Goal: Book appointment/travel/reservation

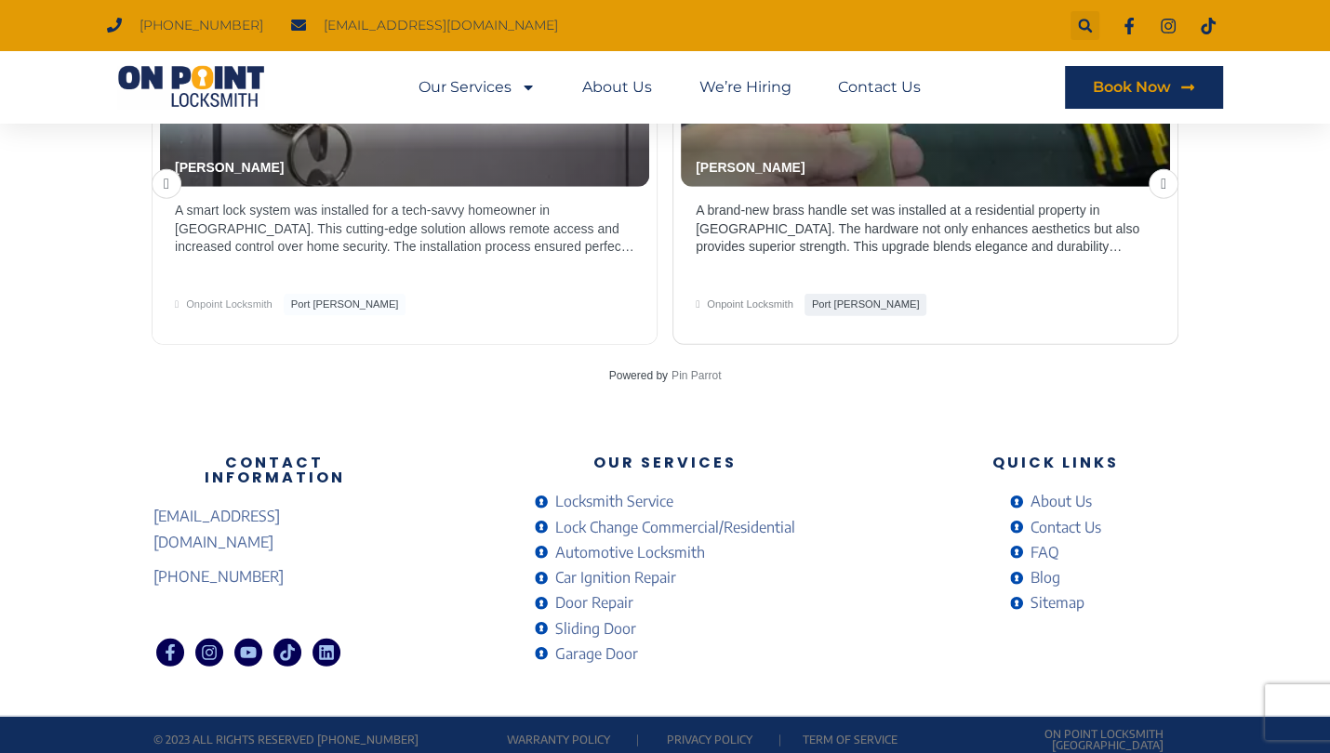
scroll to position [3362, 0]
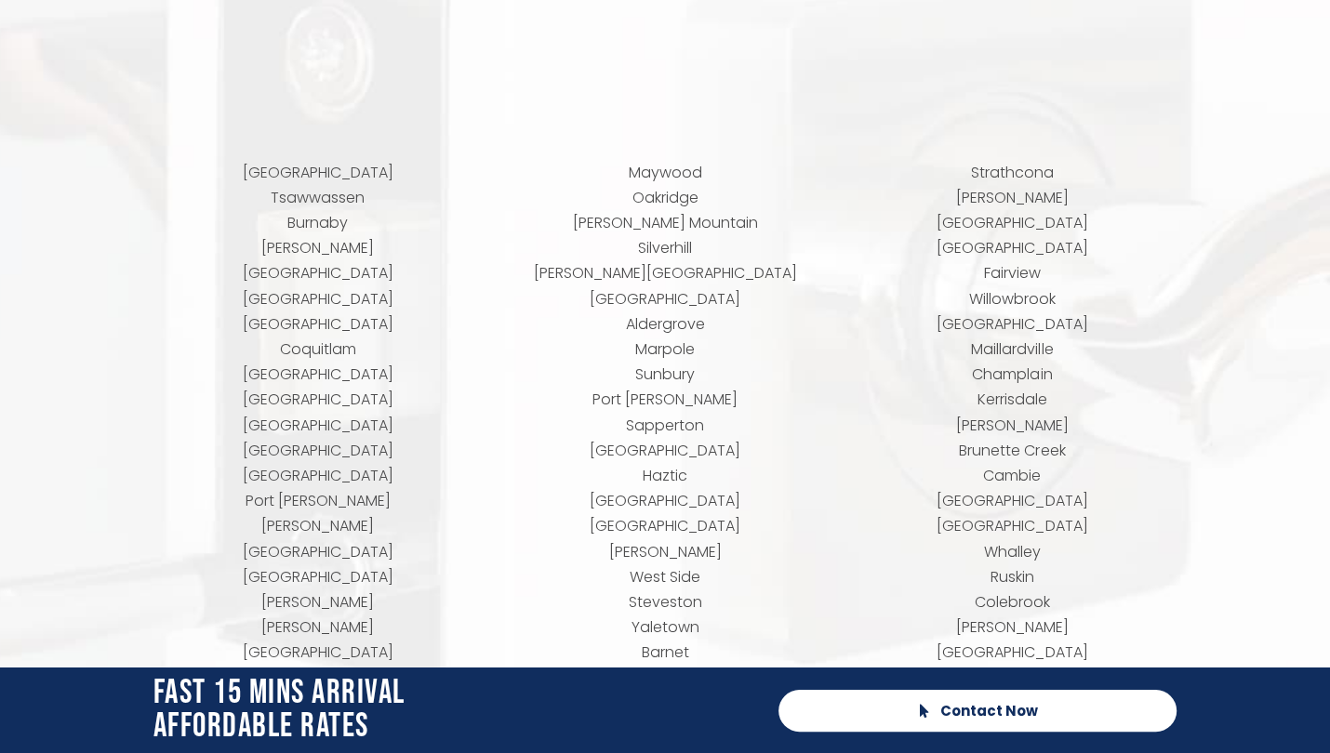
scroll to position [7496, 0]
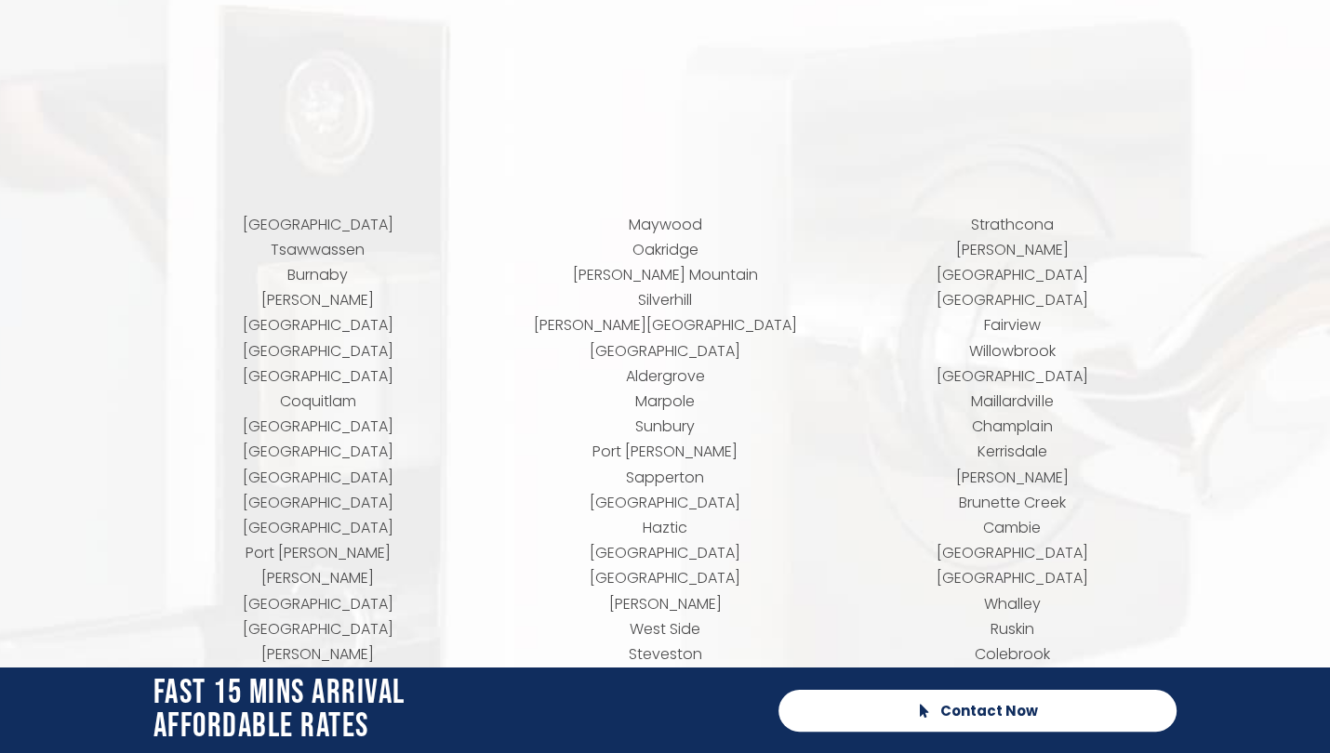
click at [304, 388] on p "Richmond Tsawwassen Burnaby Langley New Westminster Vancouver Maple Ridge Coqui…" at bounding box center [317, 680] width 328 height 937
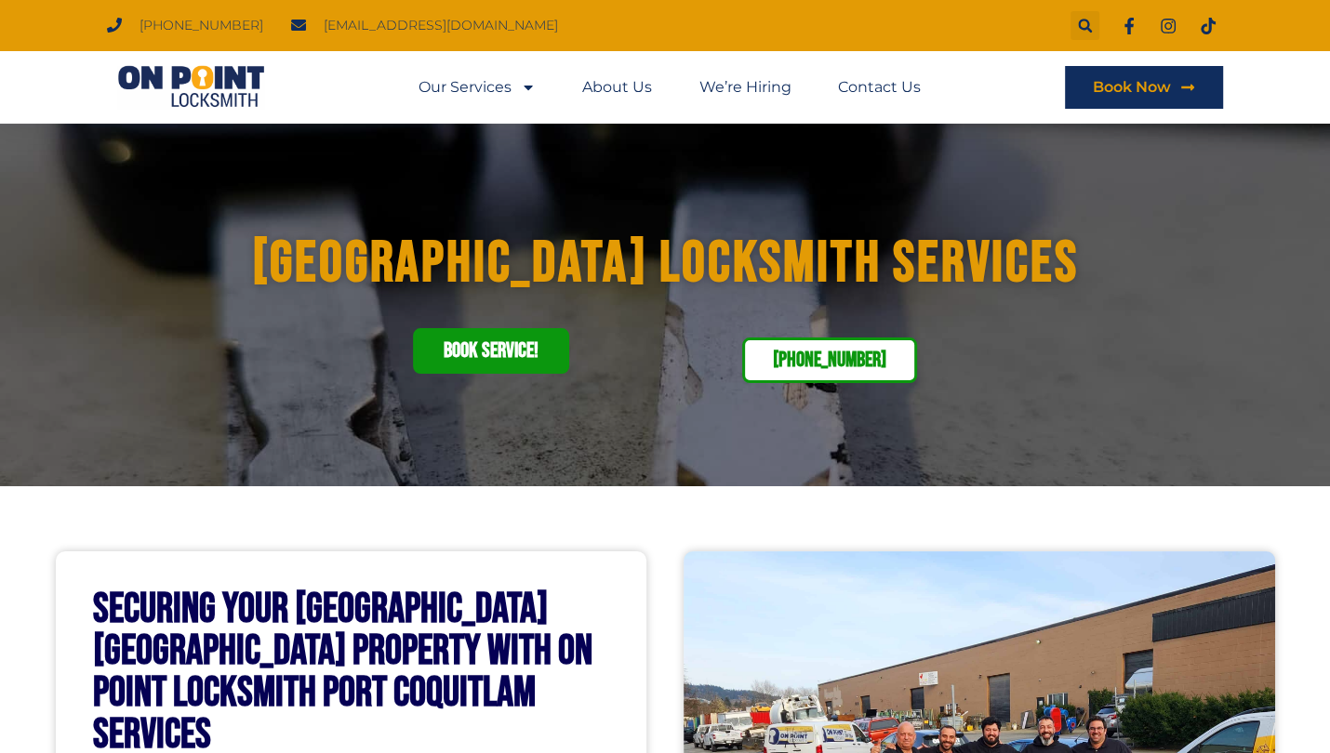
click at [468, 345] on span "Book service!" at bounding box center [491, 350] width 95 height 21
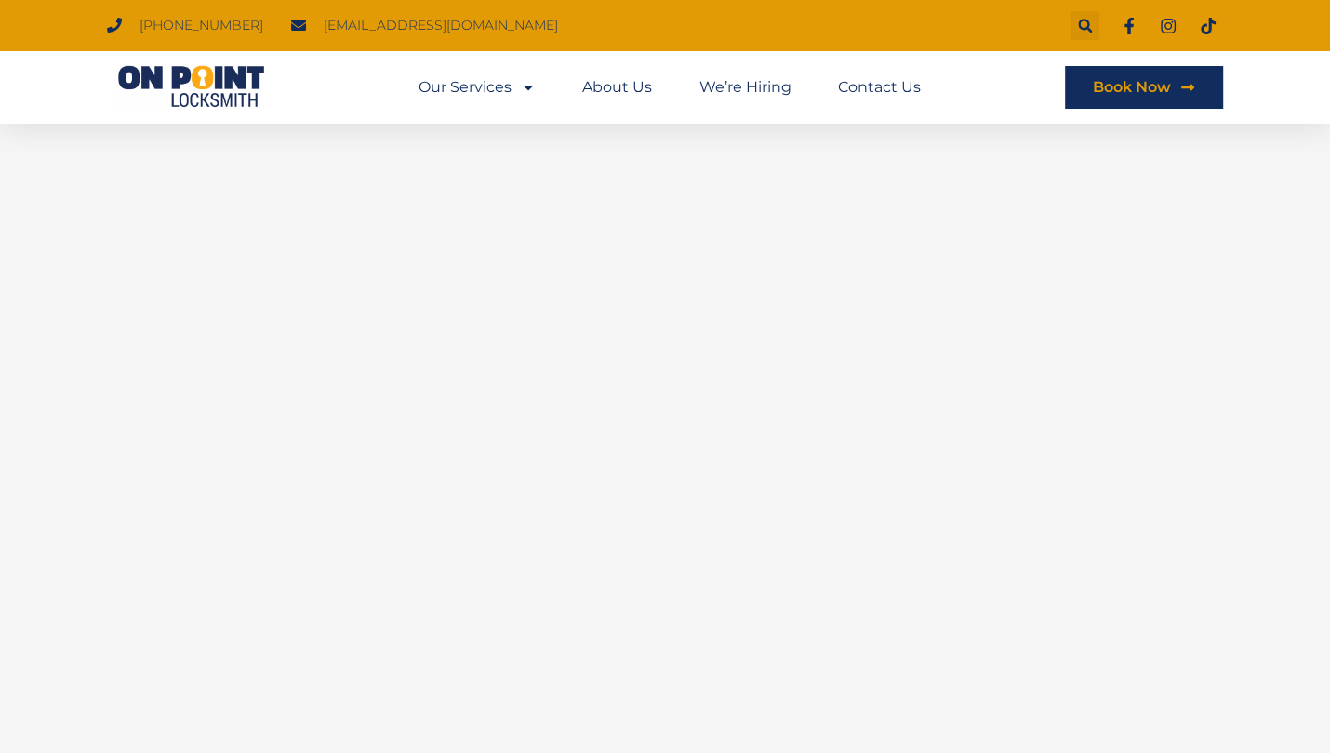
scroll to position [403, 0]
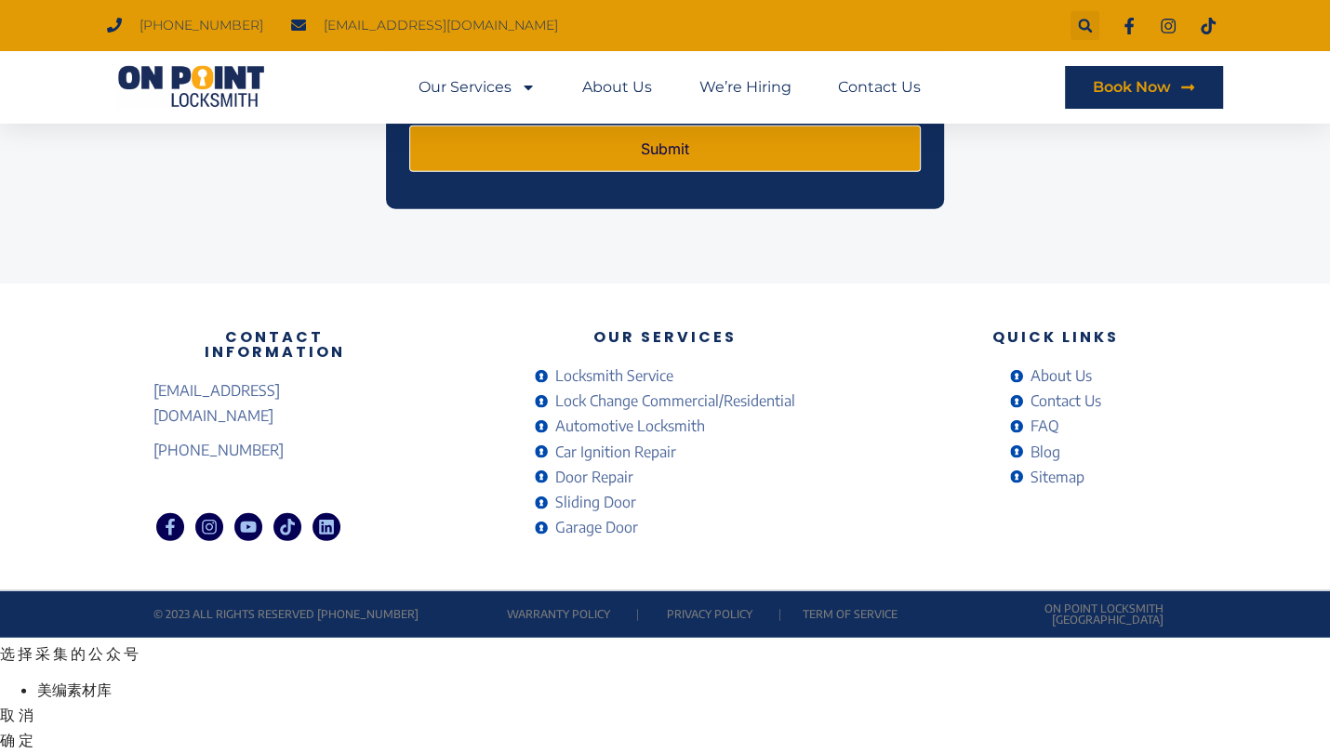
scroll to position [3296, 0]
